Goal: Navigation & Orientation: Find specific page/section

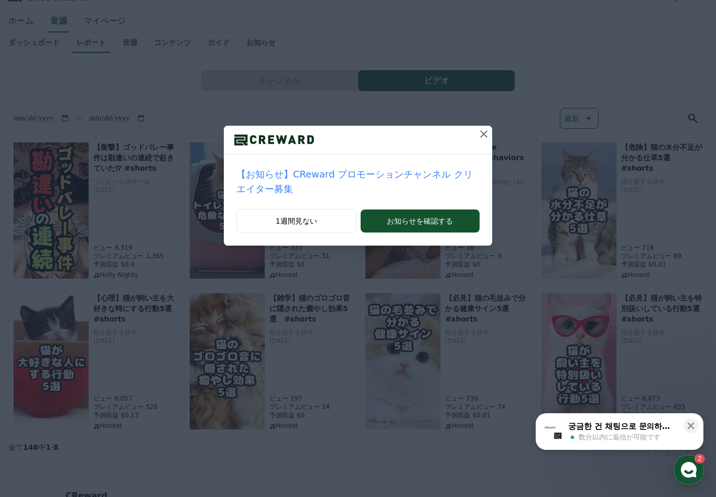
click at [483, 137] on icon at bounding box center [483, 134] width 13 height 13
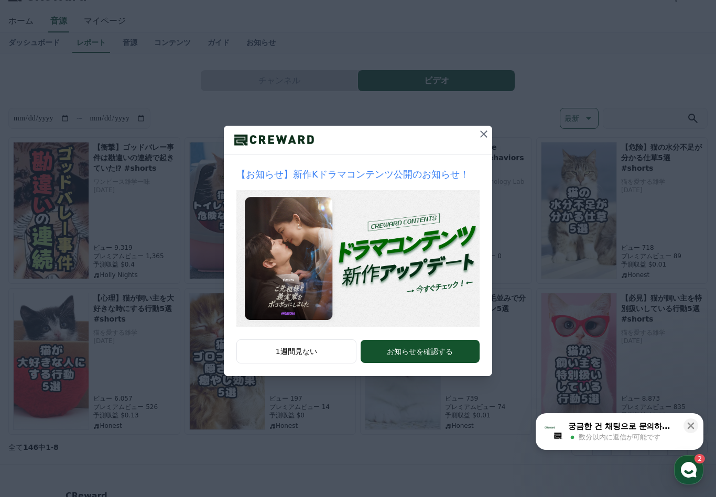
click at [490, 135] on button at bounding box center [483, 134] width 17 height 17
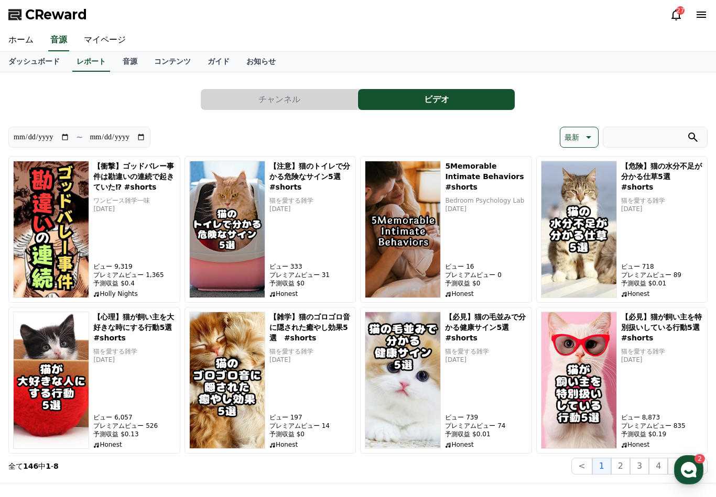
click at [302, 106] on button "チャンネル" at bounding box center [279, 99] width 157 height 21
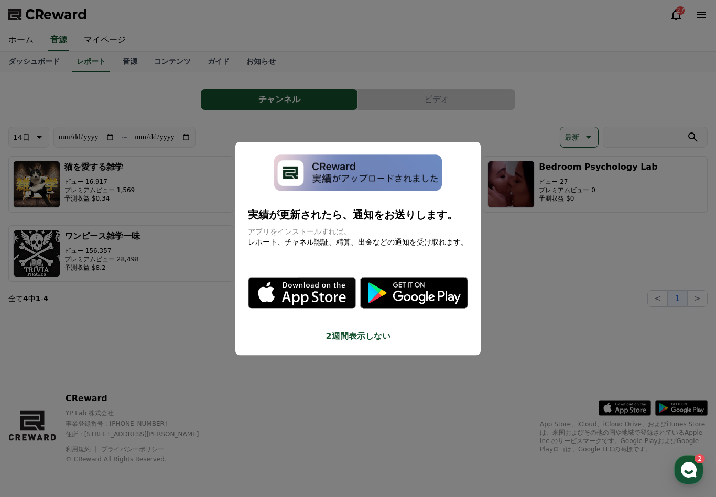
click at [498, 327] on button "close modal" at bounding box center [358, 248] width 716 height 497
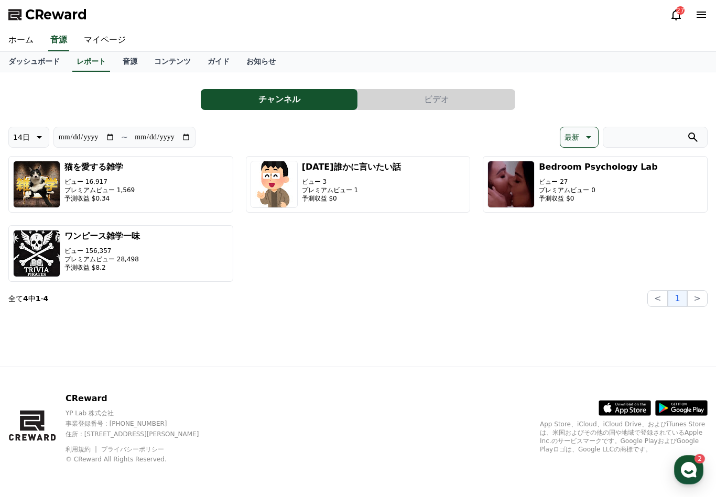
click at [35, 63] on link "ダッシュボード" at bounding box center [34, 62] width 68 height 20
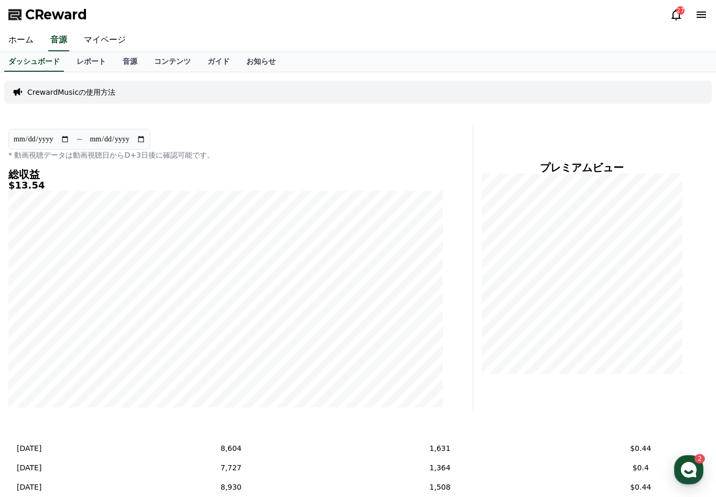
click at [699, 470] on div "button" at bounding box center [688, 469] width 29 height 29
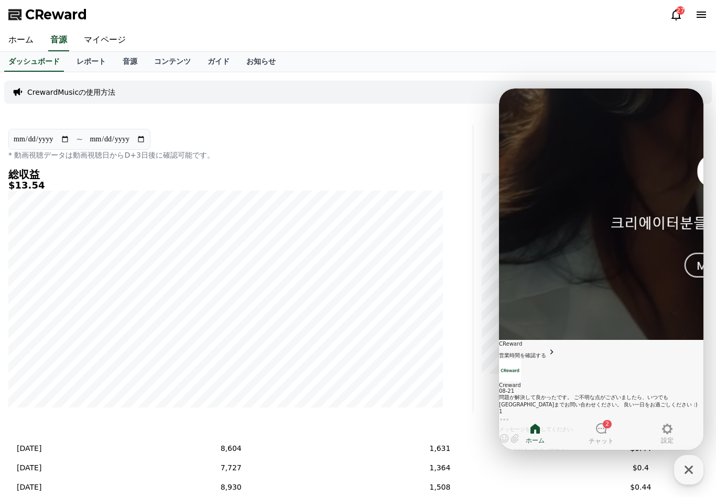
click at [603, 433] on icon at bounding box center [601, 428] width 13 height 13
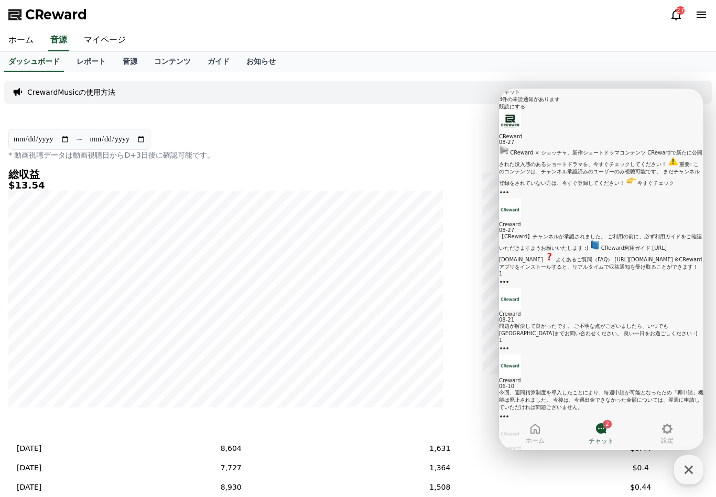
click at [534, 439] on span "ホーム" at bounding box center [534, 440] width 19 height 8
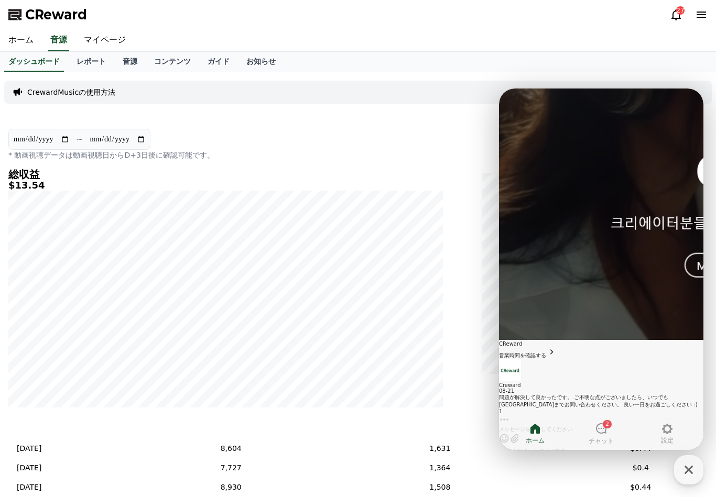
click at [622, 38] on div "ホーム 音源 マイページ" at bounding box center [358, 40] width 716 height 22
click at [103, 35] on link "マイページ" at bounding box center [104, 40] width 59 height 22
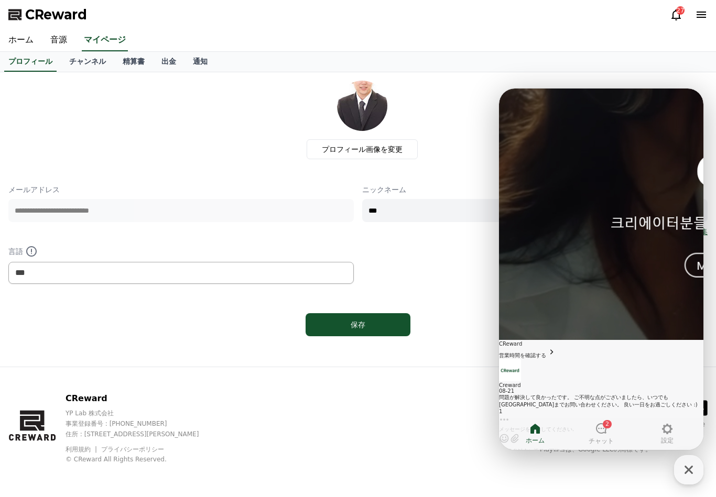
click at [684, 56] on div "プロフィール チャンネル 精算書 出金 通知" at bounding box center [358, 62] width 716 height 20
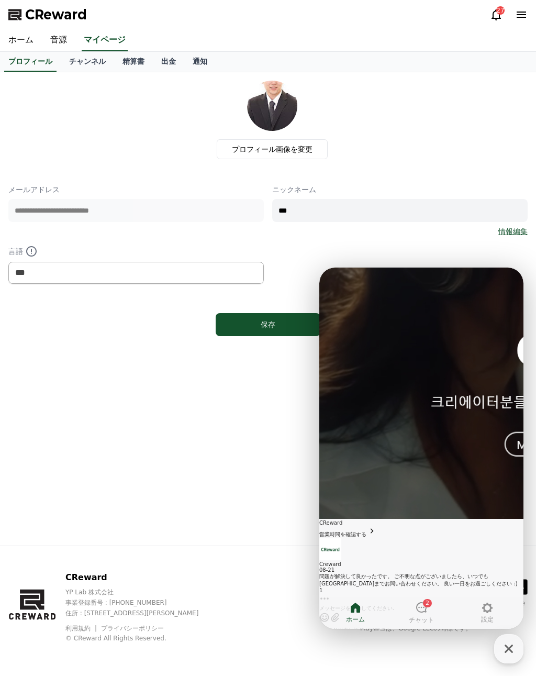
click at [163, 62] on link "出金" at bounding box center [168, 62] width 31 height 20
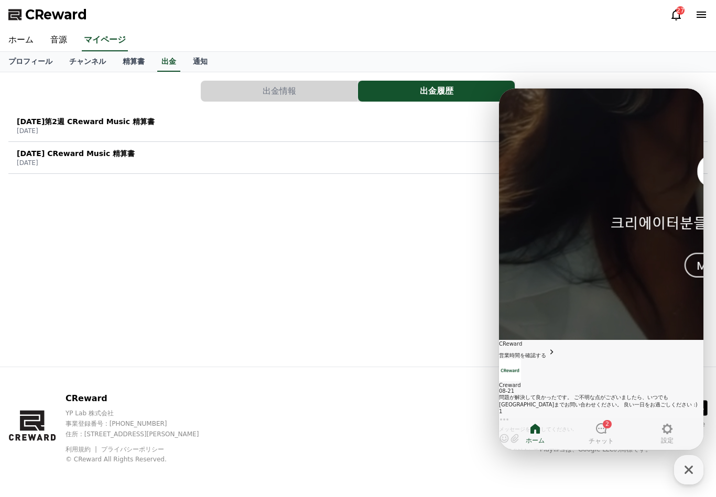
click at [691, 475] on icon "button" at bounding box center [688, 470] width 19 height 19
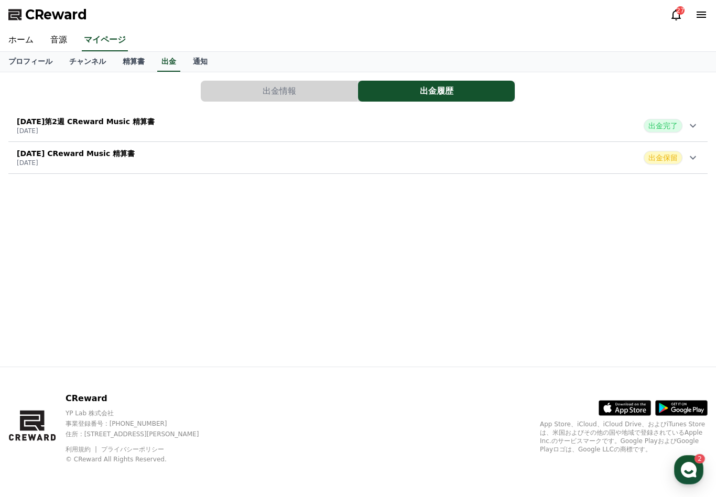
click at [690, 161] on icon at bounding box center [692, 157] width 13 height 13
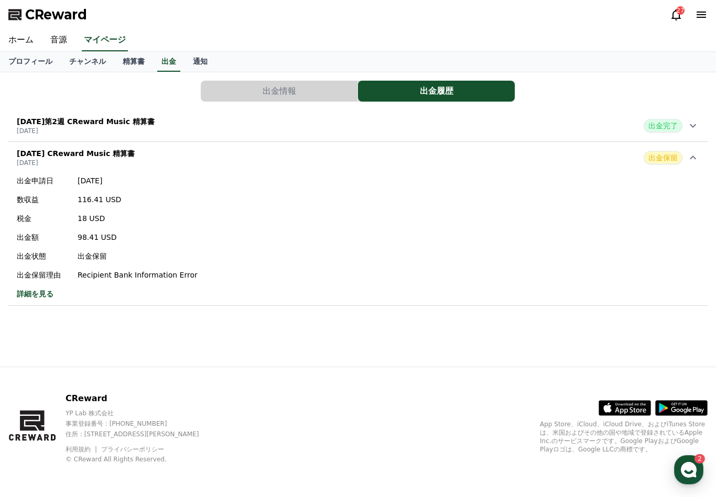
click at [695, 158] on icon at bounding box center [692, 157] width 13 height 13
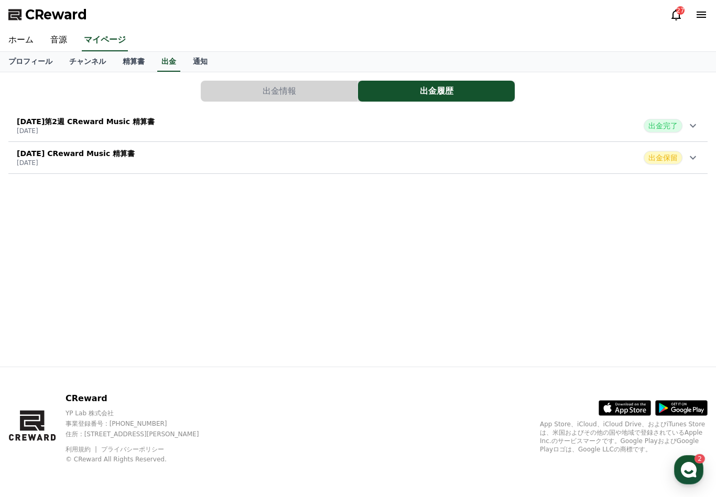
click at [324, 90] on button "出金情報" at bounding box center [279, 91] width 157 height 21
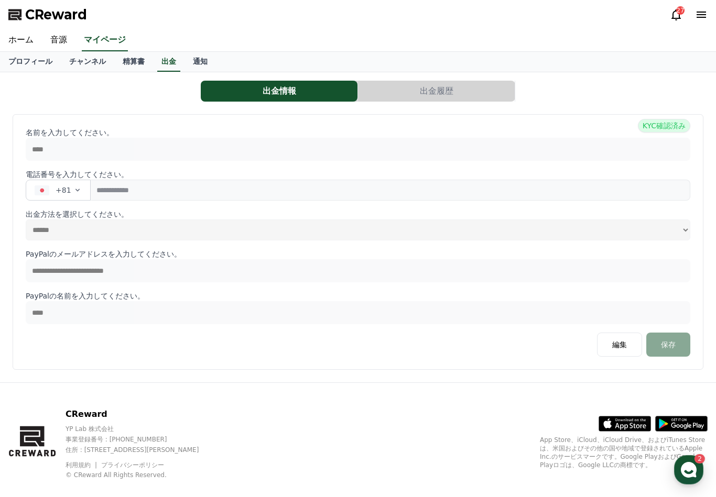
click at [127, 61] on link "精算書" at bounding box center [133, 62] width 39 height 20
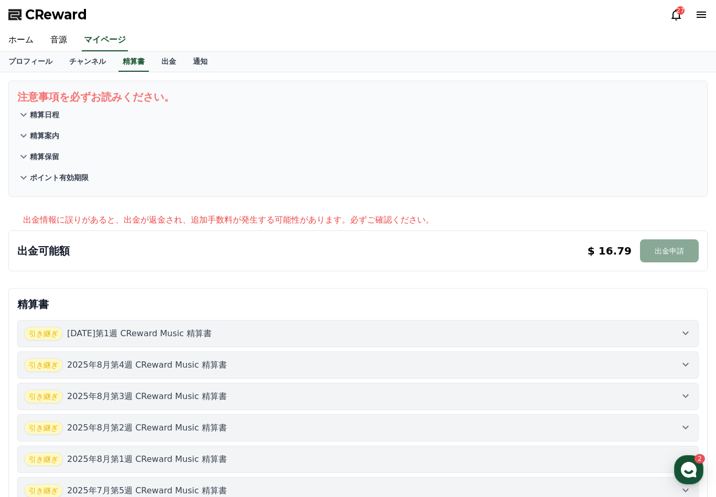
click at [58, 135] on button "精算案内" at bounding box center [357, 135] width 681 height 21
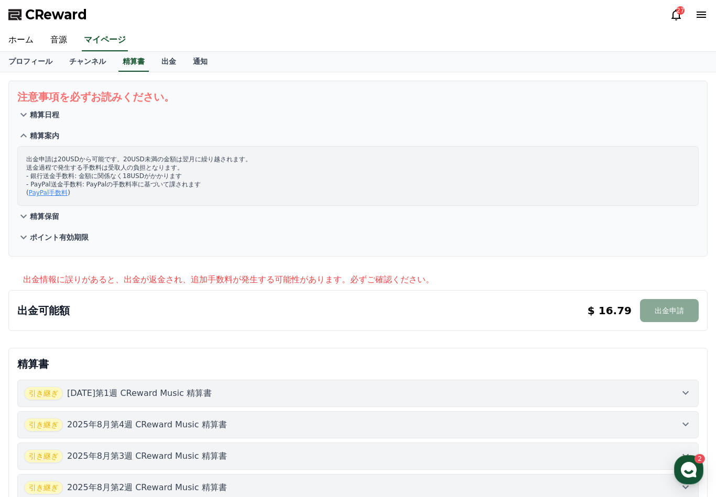
click at [94, 64] on link "チャンネル" at bounding box center [87, 62] width 53 height 20
